Goal: Information Seeking & Learning: Learn about a topic

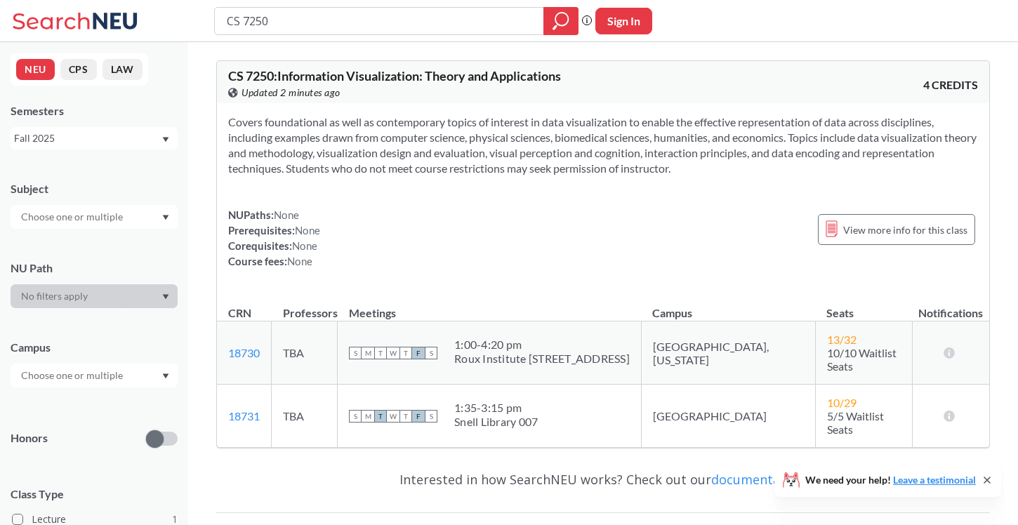
drag, startPoint x: 477, startPoint y: 340, endPoint x: 639, endPoint y: 352, distance: 162.6
click at [639, 352] on td "S M T W T F S 1:00 - 4:20 pm Roux Institute [STREET_ADDRESS]" at bounding box center [490, 352] width 304 height 63
drag, startPoint x: 639, startPoint y: 352, endPoint x: 472, endPoint y: 336, distance: 167.7
click at [472, 336] on td "S M T W T F S 1:00 - 4:20 pm Roux Institute [STREET_ADDRESS]" at bounding box center [490, 352] width 304 height 63
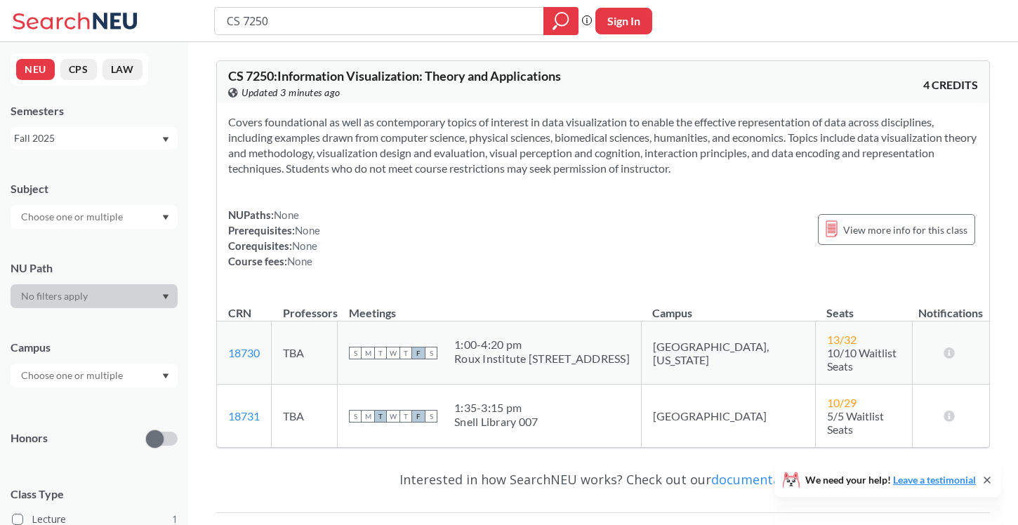
click at [553, 418] on td "S M T W T F S 1:35 - 3:15 pm [PERSON_NAME][GEOGRAPHIC_DATA] 007" at bounding box center [490, 416] width 304 height 63
click at [944, 409] on div "There are still seats remaining for this section" at bounding box center [951, 415] width 16 height 13
click at [938, 385] on td "There are still seats remaining for this section" at bounding box center [950, 416] width 77 height 63
click at [864, 222] on span "View more info for this class" at bounding box center [905, 230] width 124 height 18
